Goal: Information Seeking & Learning: Learn about a topic

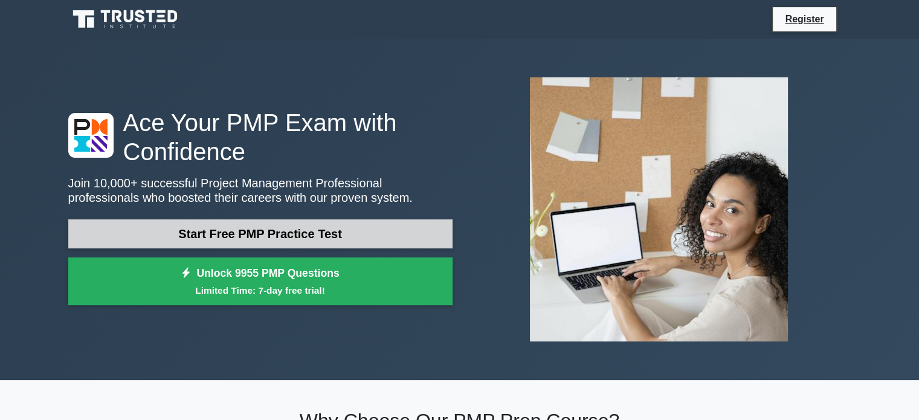
click at [292, 234] on link "Start Free PMP Practice Test" at bounding box center [260, 233] width 384 height 29
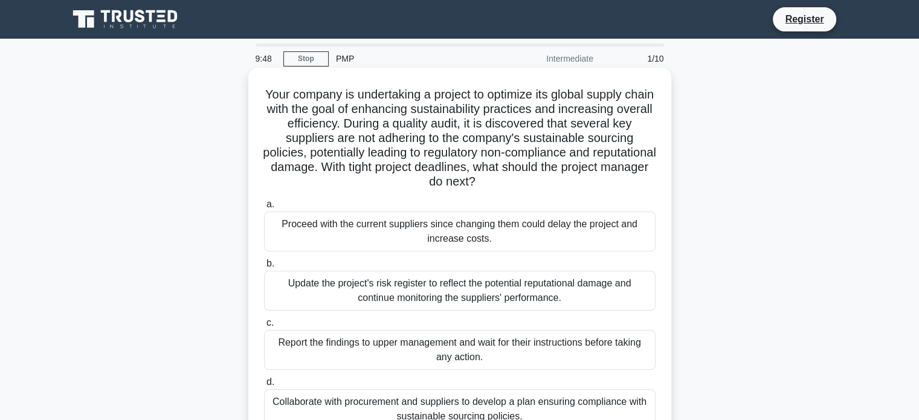
click at [402, 103] on h5 "Your company is undertaking a project to optimize its global supply chain with …" at bounding box center [460, 138] width 394 height 103
drag, startPoint x: 356, startPoint y: 153, endPoint x: 647, endPoint y: 148, distance: 291.4
click at [647, 148] on h5 "Your company is undertaking a project to optimize its global supply chain with …" at bounding box center [460, 138] width 394 height 103
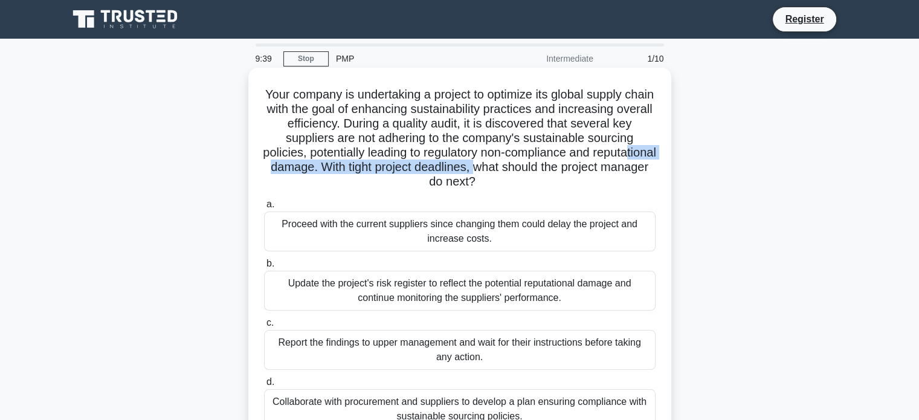
drag, startPoint x: 310, startPoint y: 172, endPoint x: 558, endPoint y: 167, distance: 247.9
click at [558, 167] on h5 "Your company is undertaking a project to optimize its global supply chain with …" at bounding box center [460, 138] width 394 height 103
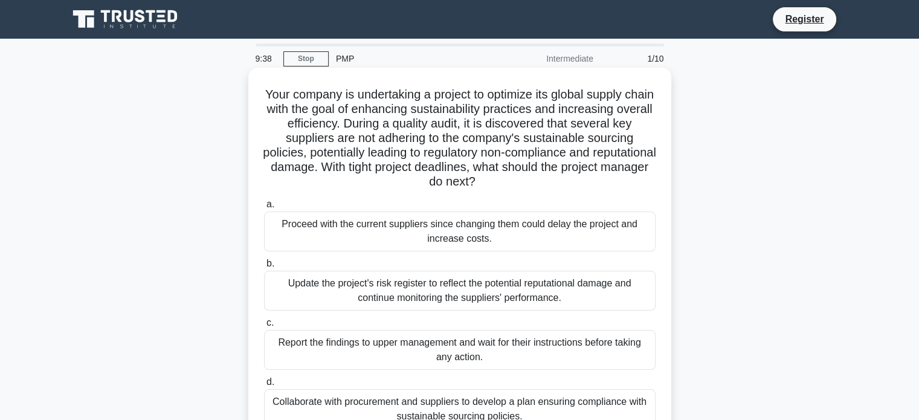
click at [481, 184] on h5 "Your company is undertaking a project to optimize its global supply chain with …" at bounding box center [460, 138] width 394 height 103
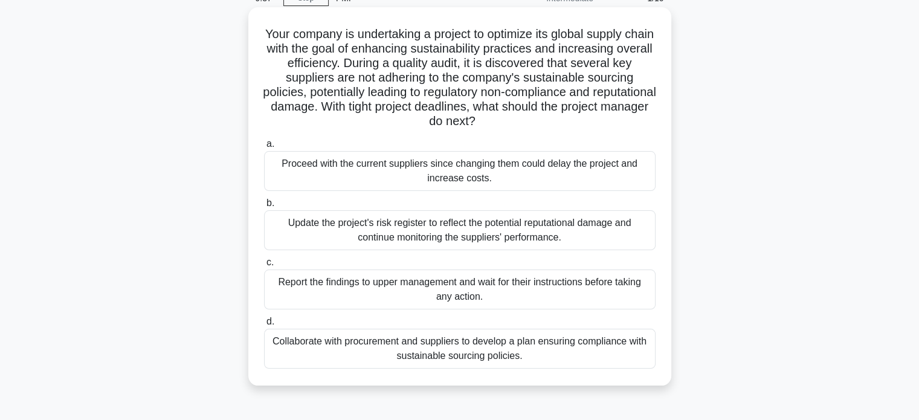
scroll to position [121, 0]
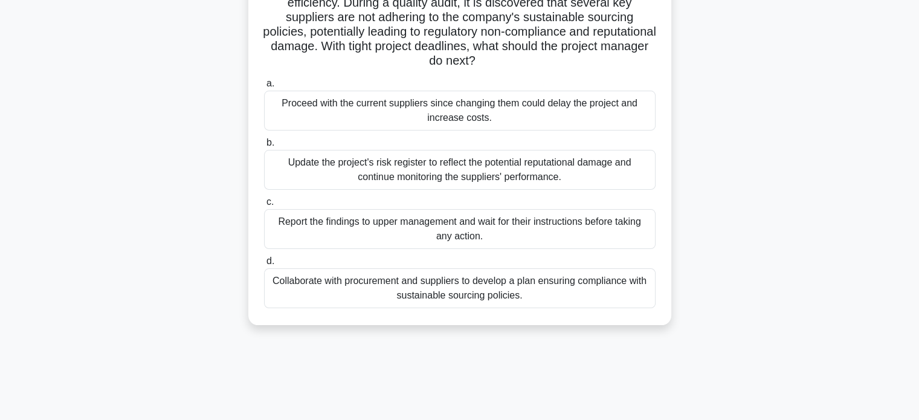
click at [502, 170] on div "Update the project's risk register to reflect the potential reputational damage…" at bounding box center [460, 170] width 392 height 40
click at [264, 147] on input "b. Update the project's risk register to reflect the potential reputational dam…" at bounding box center [264, 143] width 0 height 8
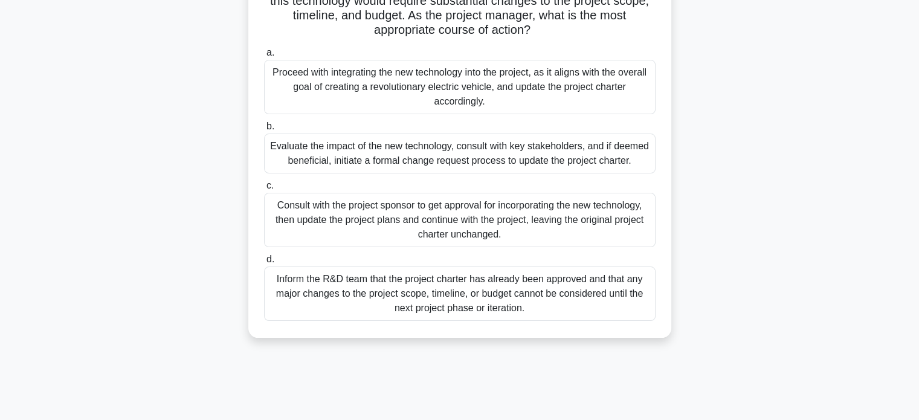
scroll to position [181, 0]
click at [409, 150] on div "Evaluate the impact of the new technology, consult with key stakeholders, and i…" at bounding box center [460, 153] width 392 height 40
click at [264, 130] on input "b. Evaluate the impact of the new technology, consult with key stakeholders, an…" at bounding box center [264, 126] width 0 height 8
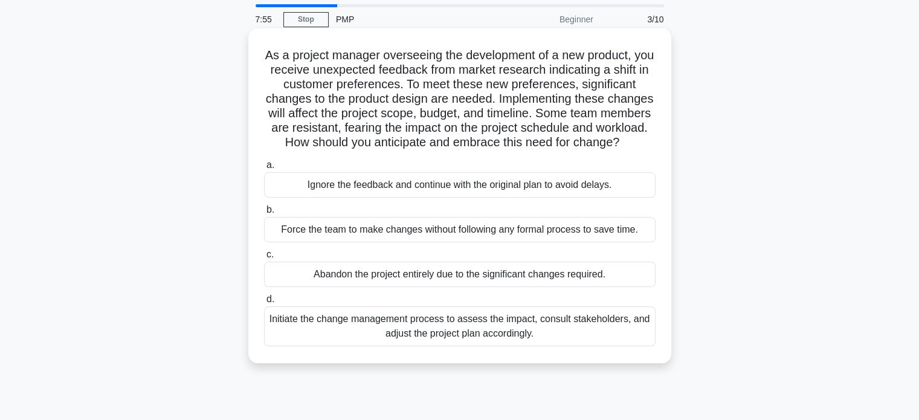
scroll to position [60, 0]
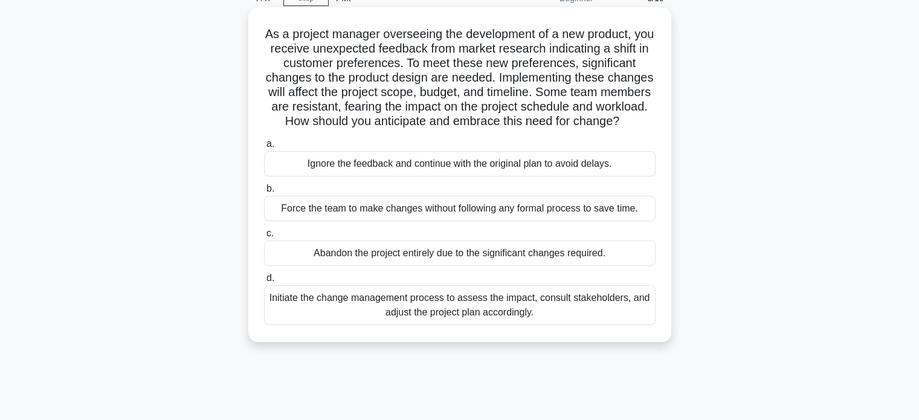
click at [517, 322] on div "Initiate the change management process to assess the impact, consult stakeholde…" at bounding box center [460, 305] width 392 height 40
click at [264, 282] on input "d. Initiate the change management process to assess the impact, consult stakeho…" at bounding box center [264, 278] width 0 height 8
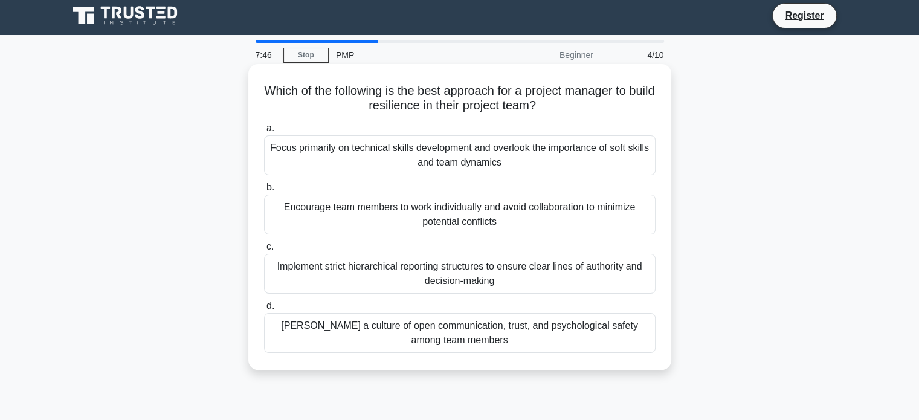
scroll to position [0, 0]
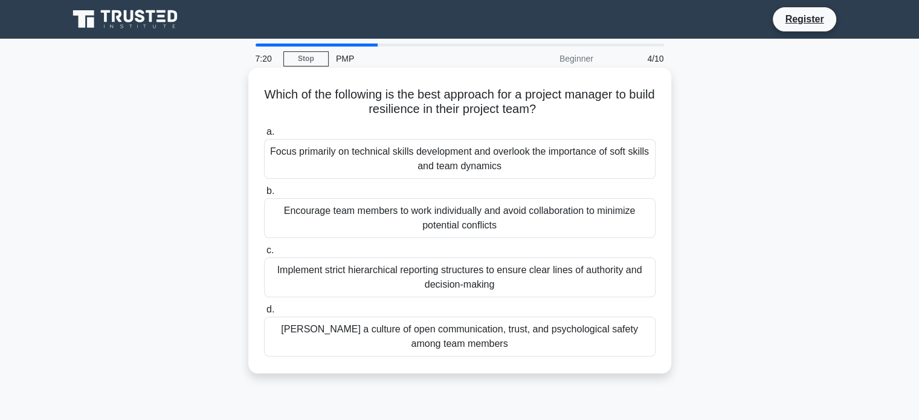
click at [407, 342] on div "Foster a culture of open communication, trust, and psychological safety among t…" at bounding box center [460, 337] width 392 height 40
click at [264, 314] on input "d. Foster a culture of open communication, trust, and psychological safety amon…" at bounding box center [264, 310] width 0 height 8
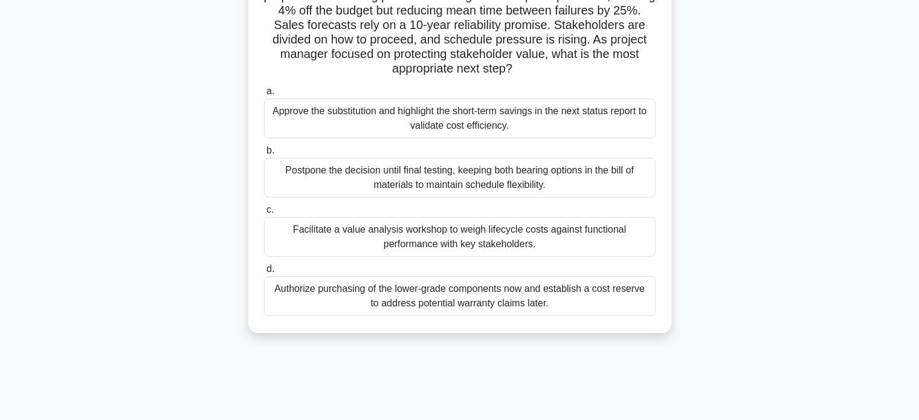
scroll to position [121, 0]
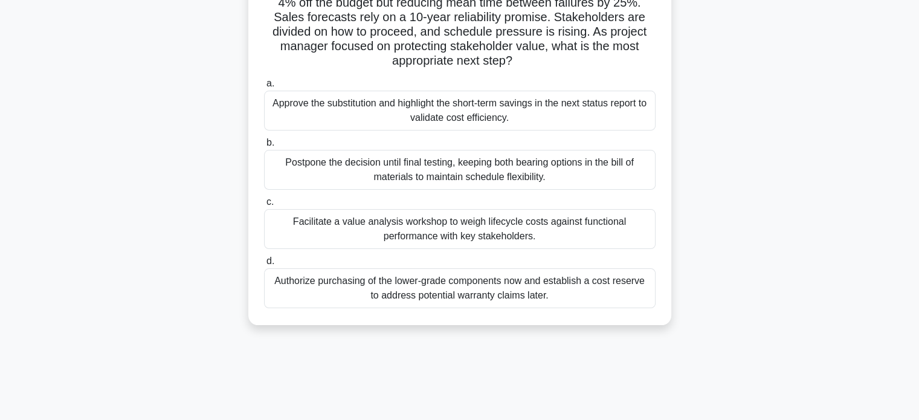
click at [346, 224] on div "Facilitate a value analysis workshop to weigh lifecycle costs against functiona…" at bounding box center [460, 229] width 392 height 40
click at [264, 206] on input "c. Facilitate a value analysis workshop to weigh lifecycle costs against functi…" at bounding box center [264, 202] width 0 height 8
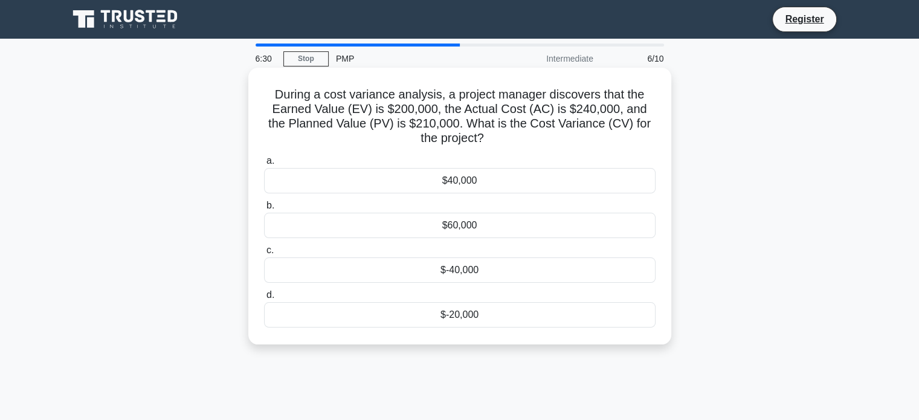
scroll to position [0, 0]
click at [533, 268] on div "$-40,000" at bounding box center [460, 270] width 392 height 25
click at [264, 255] on input "c. $-40,000" at bounding box center [264, 251] width 0 height 8
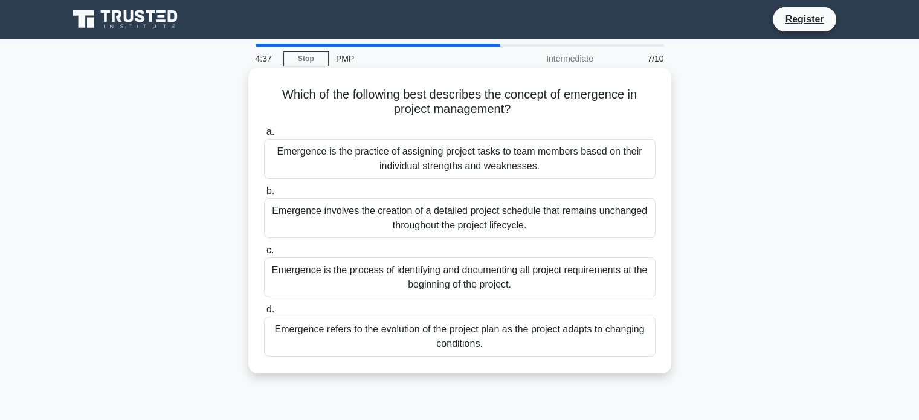
click at [436, 181] on div "a. Emergence is the practice of assigning project tasks to team members based o…" at bounding box center [460, 240] width 406 height 237
click at [473, 333] on div "Emergence refers to the evolution of the project plan as the project adapts to …" at bounding box center [460, 337] width 392 height 40
click at [264, 314] on input "d. Emergence refers to the evolution of the project plan as the project adapts …" at bounding box center [264, 310] width 0 height 8
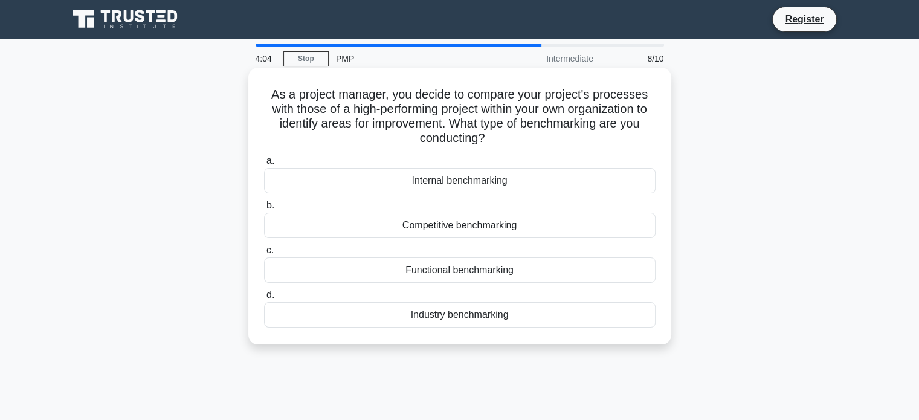
click at [602, 224] on div "Competitive benchmarking" at bounding box center [460, 225] width 392 height 25
click at [264, 210] on input "b. Competitive benchmarking" at bounding box center [264, 206] width 0 height 8
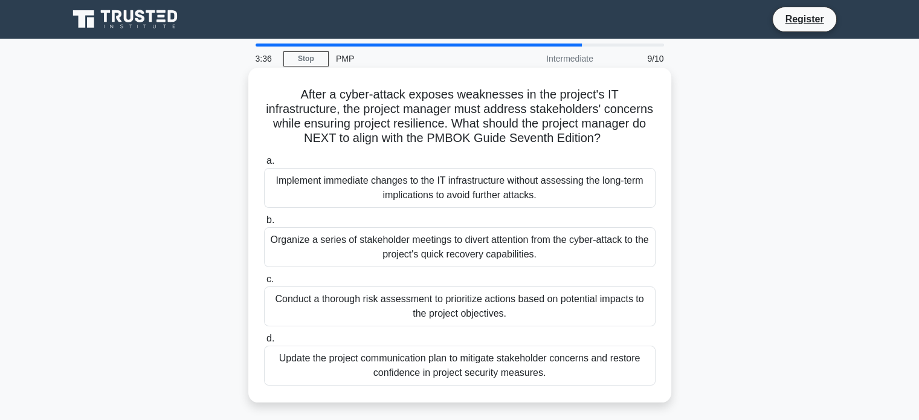
click at [544, 314] on div "Conduct a thorough risk assessment to prioritize actions based on potential imp…" at bounding box center [460, 307] width 392 height 40
click at [264, 284] on input "c. Conduct a thorough risk assessment to prioritize actions based on potential …" at bounding box center [264, 280] width 0 height 8
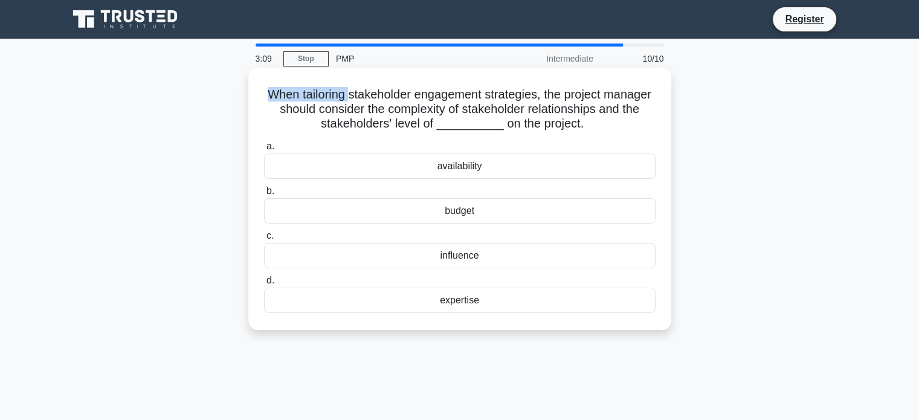
drag, startPoint x: 290, startPoint y: 93, endPoint x: 380, endPoint y: 105, distance: 90.8
click at [377, 103] on h5 "When tailoring stakeholder engagement strategies, the project manager should co…" at bounding box center [460, 109] width 394 height 45
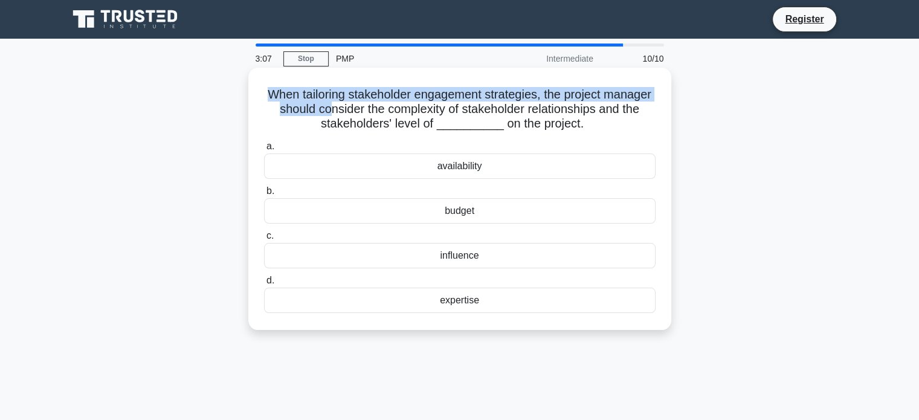
click at [404, 99] on h5 "When tailoring stakeholder engagement strategies, the project manager should co…" at bounding box center [460, 109] width 394 height 45
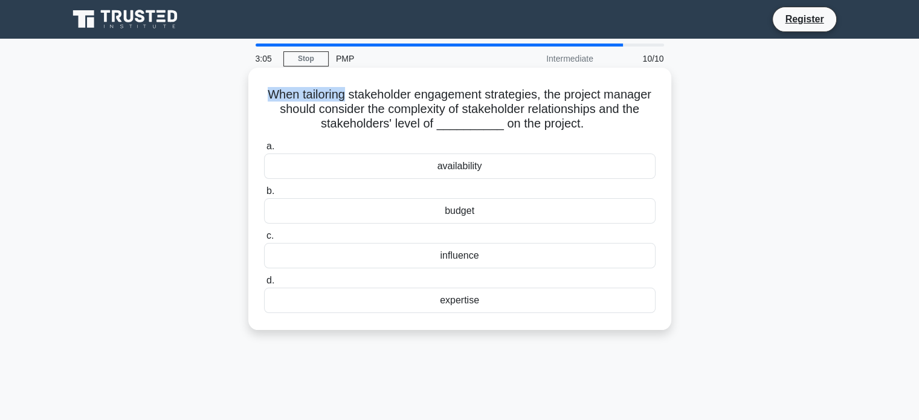
drag, startPoint x: 292, startPoint y: 91, endPoint x: 374, endPoint y: 94, distance: 82.3
click at [372, 94] on h5 "When tailoring stakeholder engagement strategies, the project manager should co…" at bounding box center [460, 109] width 394 height 45
click at [358, 107] on h5 "When tailoring stakeholder engagement strategies, the project manager should co…" at bounding box center [460, 109] width 394 height 45
drag, startPoint x: 294, startPoint y: 94, endPoint x: 360, endPoint y: 92, distance: 65.9
click at [360, 92] on h5 "When tailoring stakeholder engagement strategies, the project manager should co…" at bounding box center [460, 109] width 394 height 45
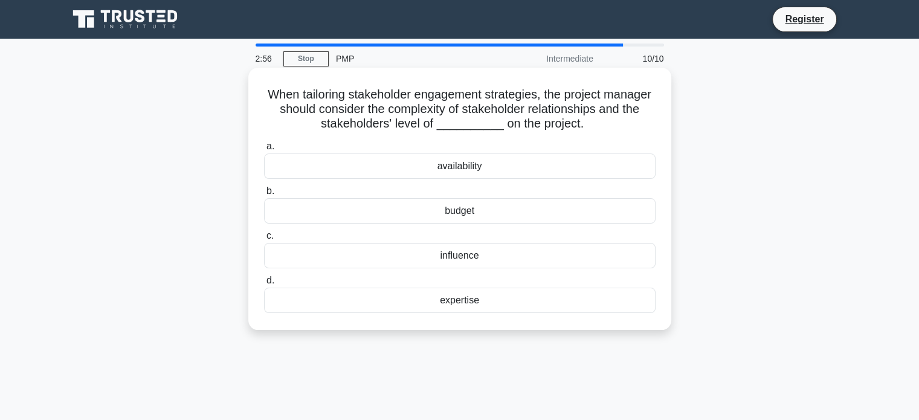
click at [300, 102] on h5 "When tailoring stakeholder engagement strategies, the project manager should co…" at bounding box center [460, 109] width 394 height 45
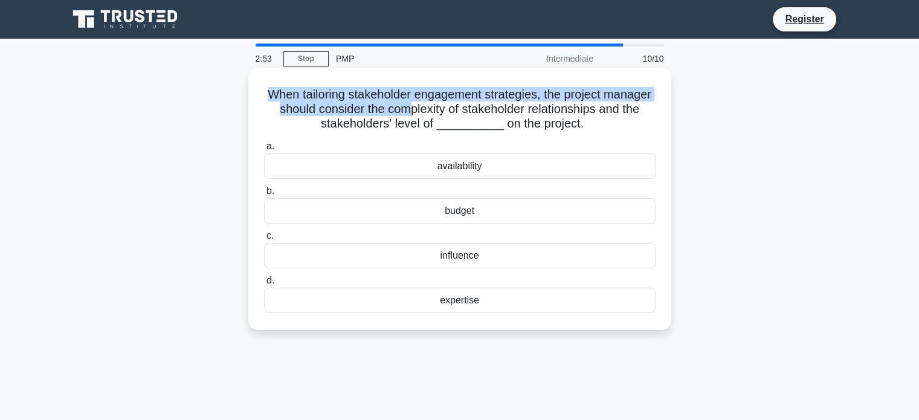
drag, startPoint x: 293, startPoint y: 92, endPoint x: 458, endPoint y: 108, distance: 165.8
click at [458, 108] on h5 "When tailoring stakeholder engagement strategies, the project manager should co…" at bounding box center [460, 109] width 394 height 45
click at [339, 74] on div "When tailoring stakeholder engagement strategies, the project manager should co…" at bounding box center [459, 199] width 413 height 253
click at [366, 87] on h5 "When tailoring stakeholder engagement strategies, the project manager should co…" at bounding box center [460, 109] width 394 height 45
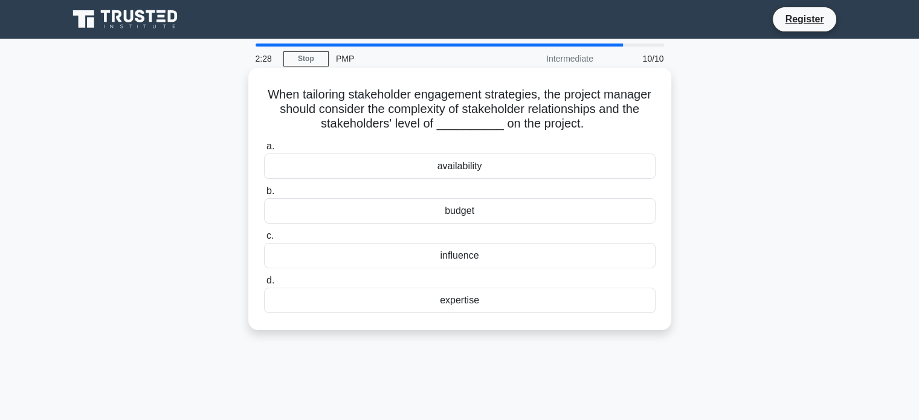
click at [484, 301] on div "expertise" at bounding box center [460, 300] width 392 height 25
click at [264, 285] on input "d. expertise" at bounding box center [264, 281] width 0 height 8
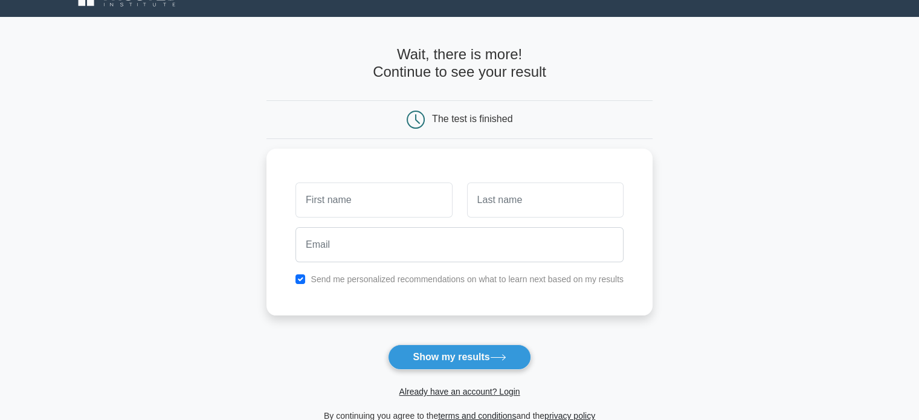
scroll to position [60, 0]
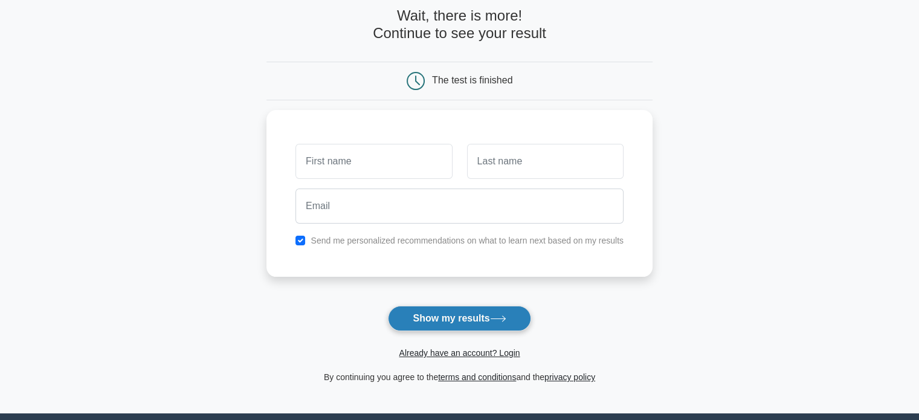
click at [487, 329] on button "Show my results" at bounding box center [459, 318] width 143 height 25
click at [484, 329] on button "Show my results" at bounding box center [459, 318] width 143 height 25
click at [302, 237] on input "checkbox" at bounding box center [301, 238] width 10 height 10
checkbox input "false"
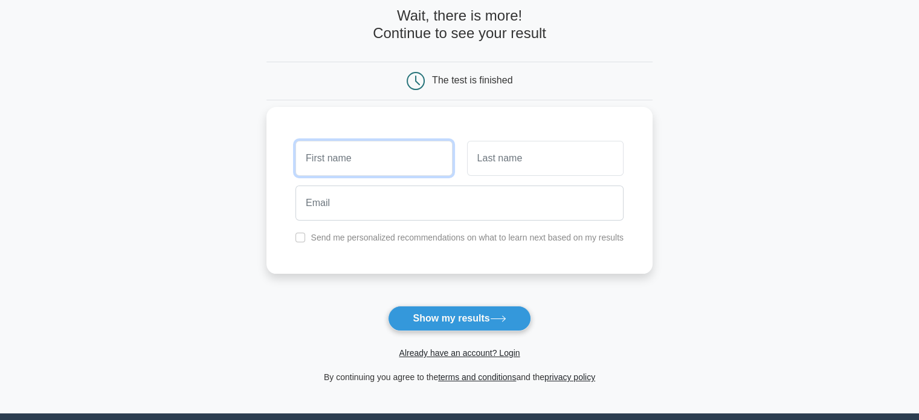
click at [329, 154] on input "text" at bounding box center [374, 158] width 157 height 35
type input "s"
click at [486, 342] on div "Already have an account? Login" at bounding box center [460, 345] width 386 height 29
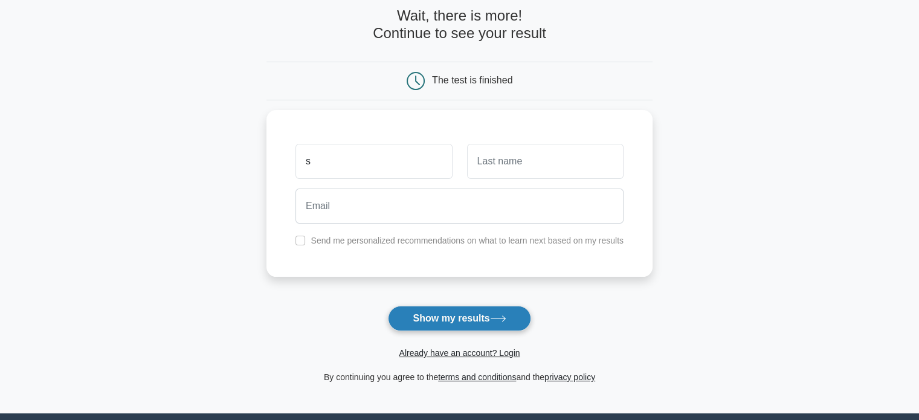
click at [474, 322] on button "Show my results" at bounding box center [459, 318] width 143 height 25
type input "a"
click at [469, 326] on button "Show my results" at bounding box center [459, 318] width 143 height 25
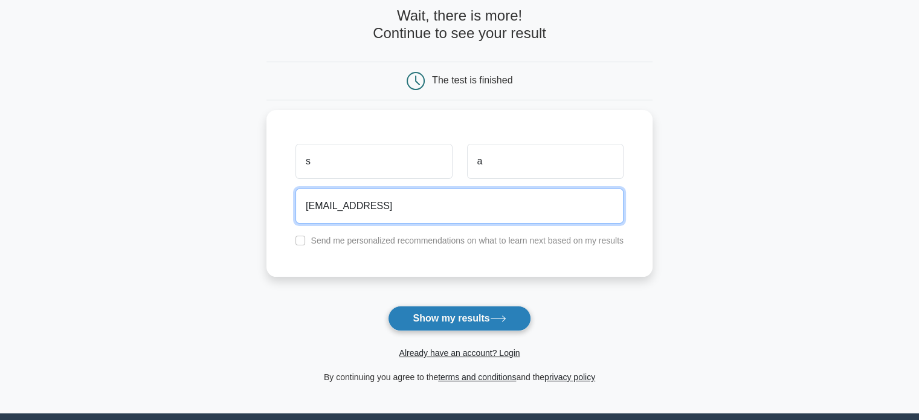
type input "sasa@gmail"
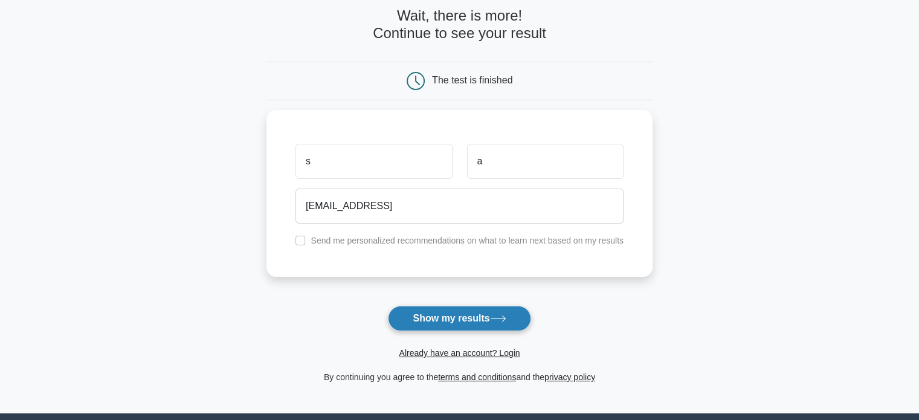
click at [450, 320] on button "Show my results" at bounding box center [459, 318] width 143 height 25
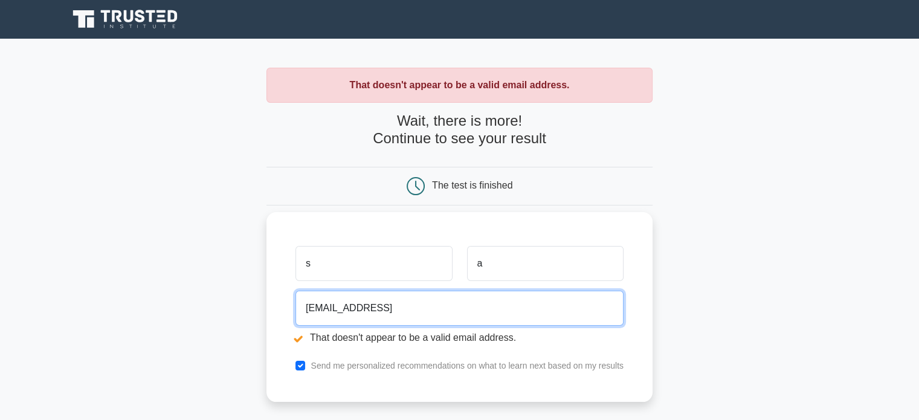
click at [380, 309] on input "sasa@gmail" at bounding box center [460, 308] width 328 height 35
type input "sasa@gmail.com"
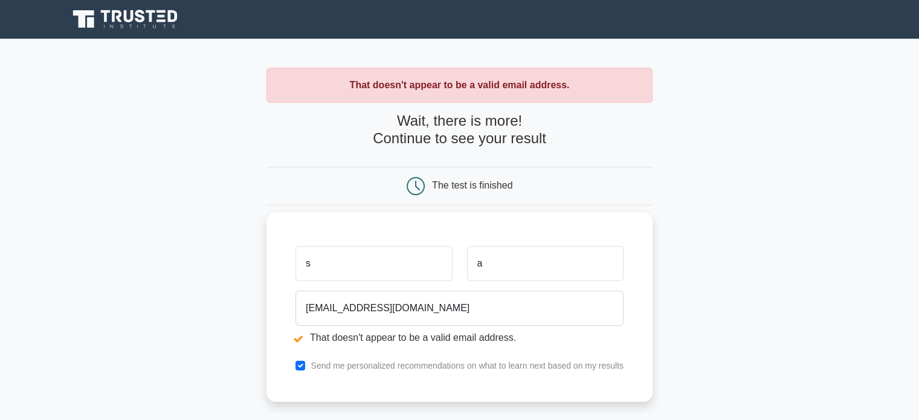
click at [302, 334] on li "That doesn't appear to be a valid email address." at bounding box center [460, 338] width 328 height 15
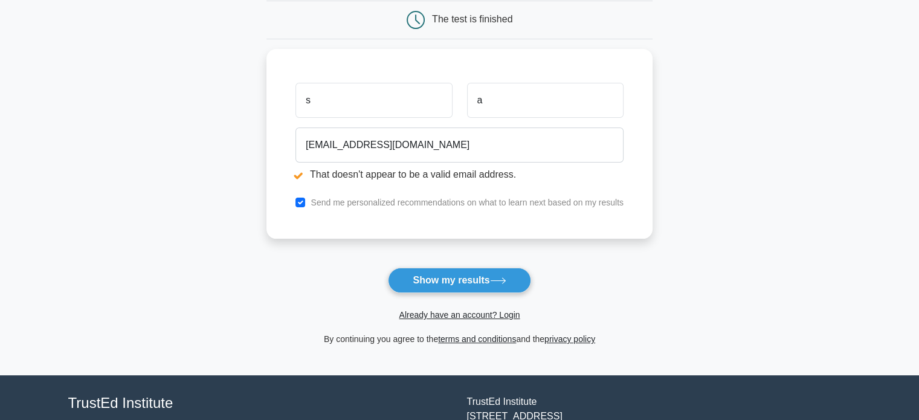
scroll to position [181, 0]
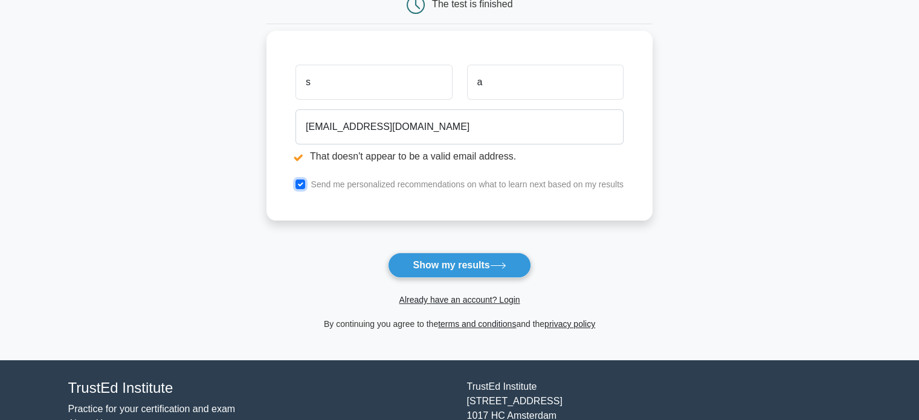
click at [297, 187] on input "checkbox" at bounding box center [301, 185] width 10 height 10
checkbox input "false"
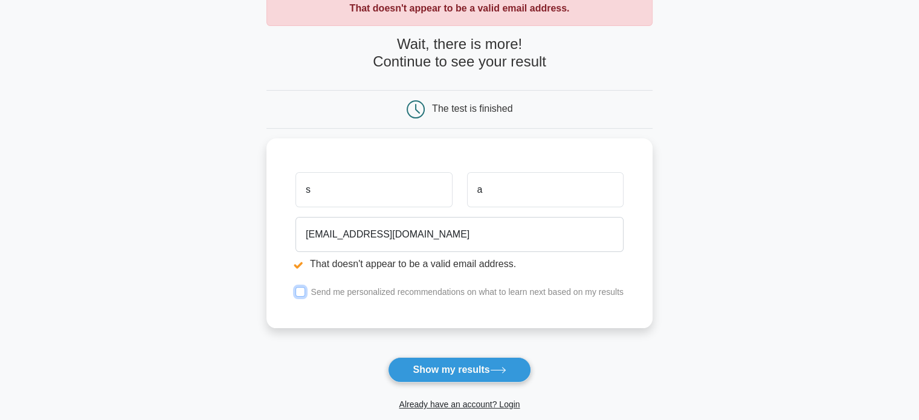
scroll to position [60, 0]
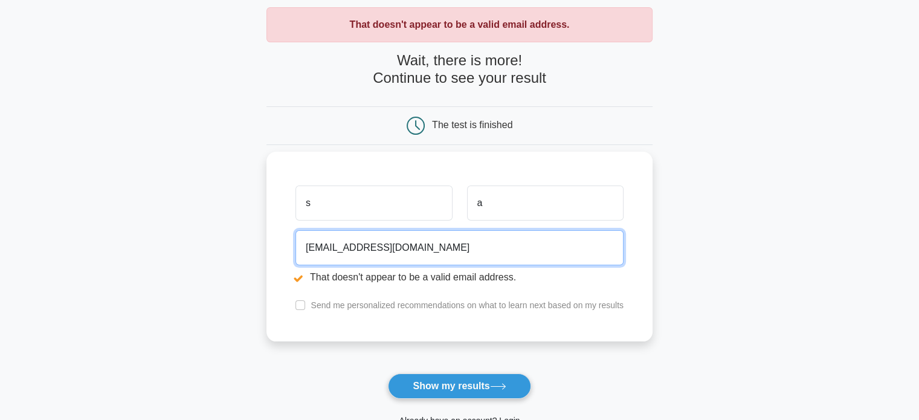
click at [321, 249] on input "sasa@gmail.com" at bounding box center [460, 247] width 328 height 35
click at [322, 248] on input "sasa@gmail.com" at bounding box center [460, 247] width 328 height 35
click at [328, 245] on input "sasa@gmail.com" at bounding box center [460, 247] width 328 height 35
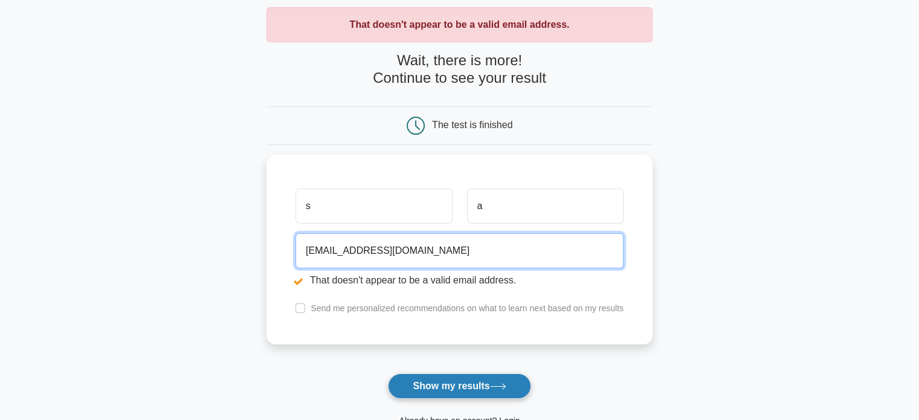
type input "sasaginipizixa@gmail.com"
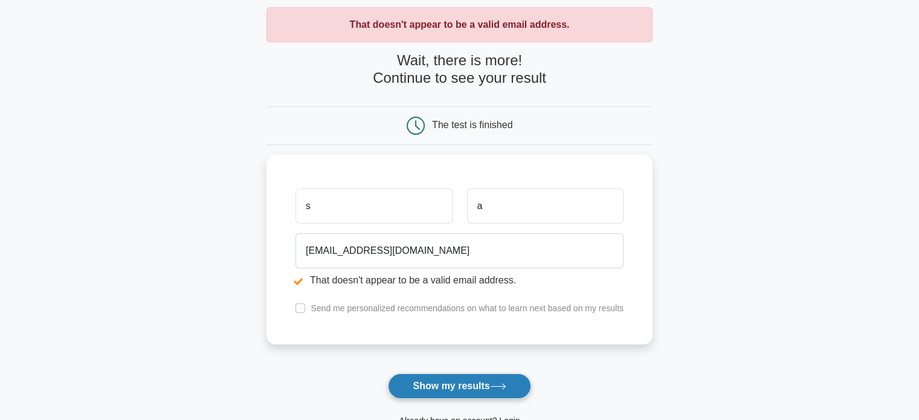
click at [474, 391] on button "Show my results" at bounding box center [459, 386] width 143 height 25
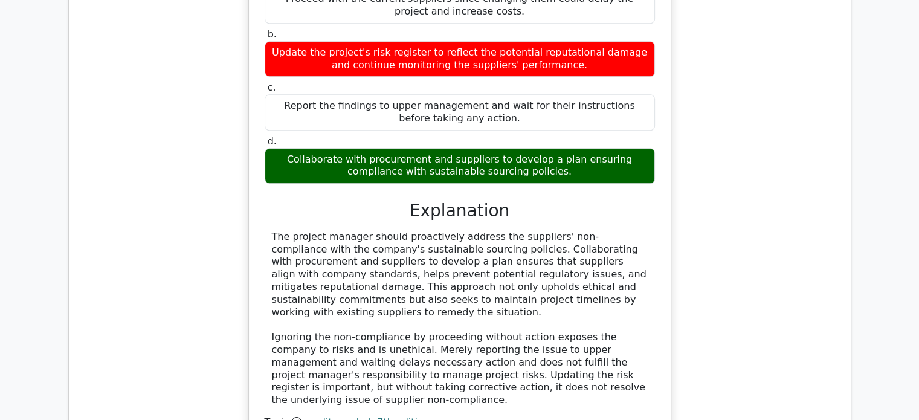
scroll to position [1693, 0]
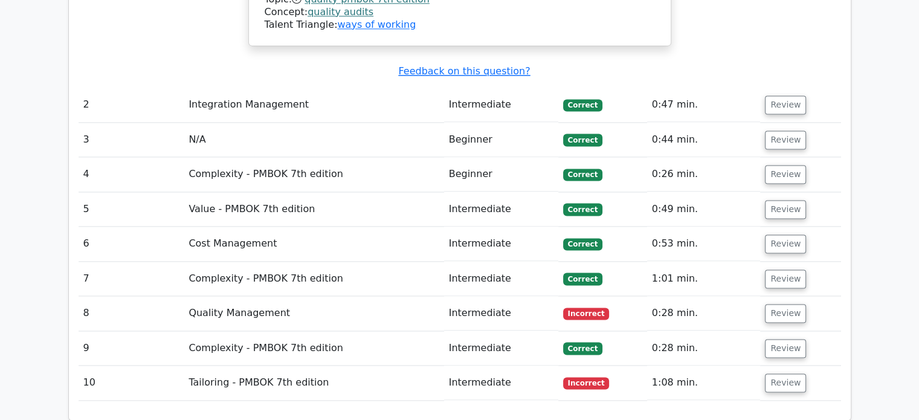
click at [515, 296] on td "Intermediate" at bounding box center [501, 313] width 114 height 34
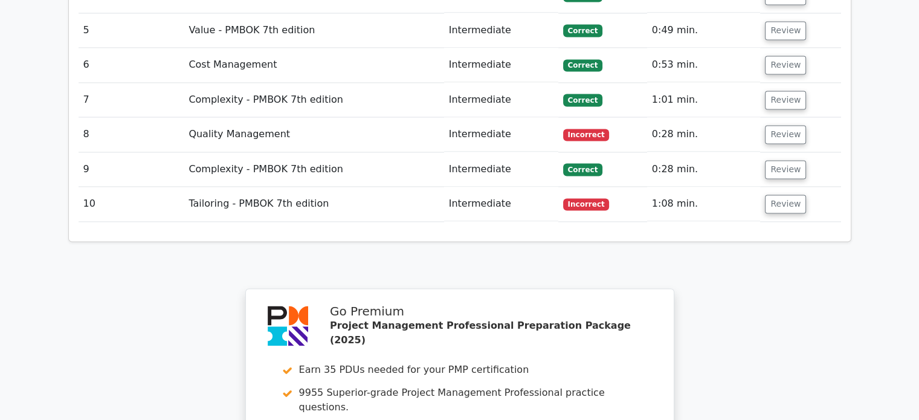
scroll to position [1874, 0]
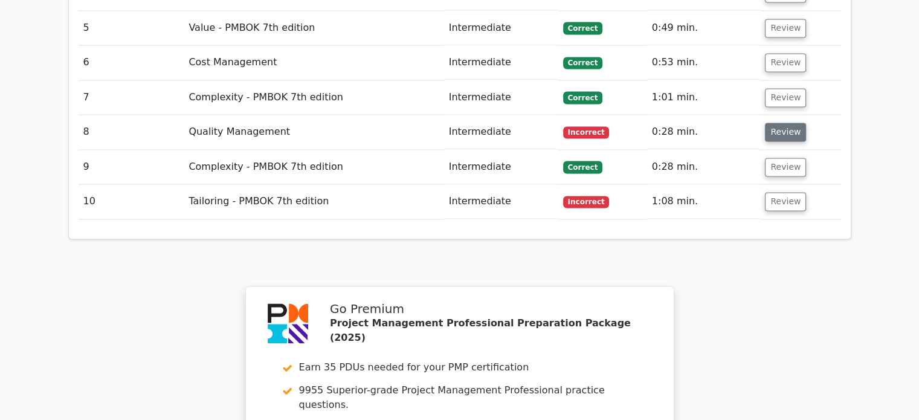
click at [781, 123] on button "Review" at bounding box center [785, 132] width 41 height 19
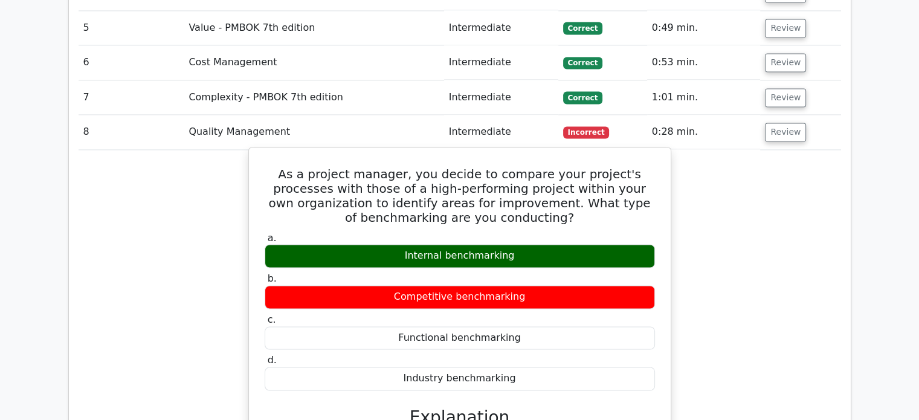
scroll to position [1814, 0]
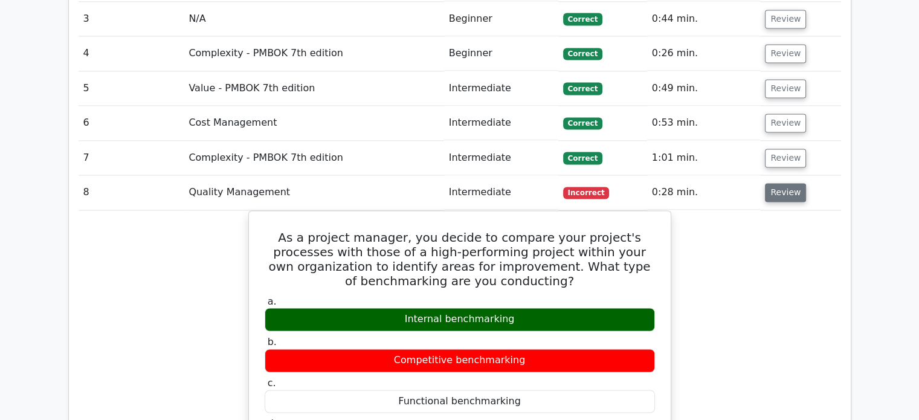
click at [772, 183] on button "Review" at bounding box center [785, 192] width 41 height 19
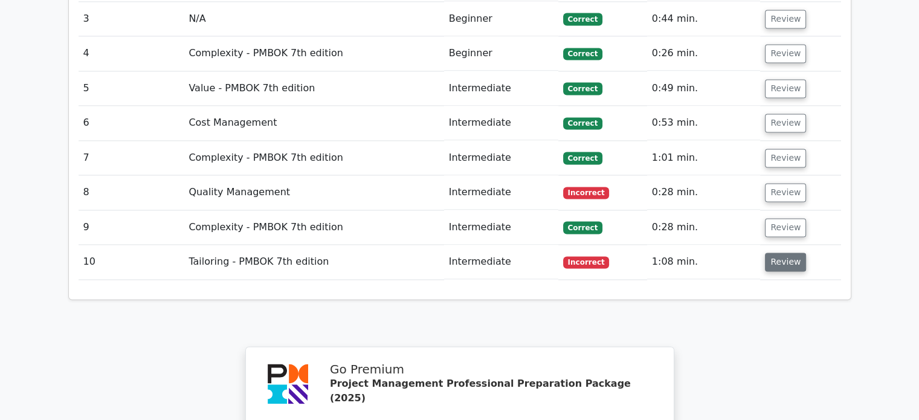
click at [782, 253] on button "Review" at bounding box center [785, 262] width 41 height 19
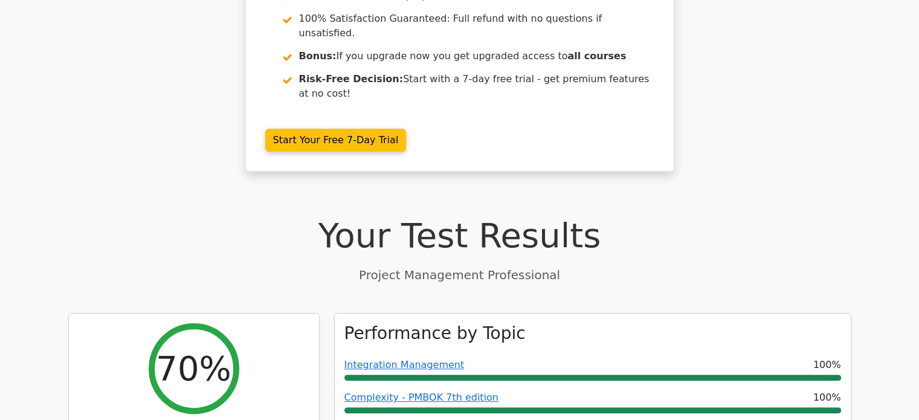
scroll to position [0, 0]
